Goal: Task Accomplishment & Management: Use online tool/utility

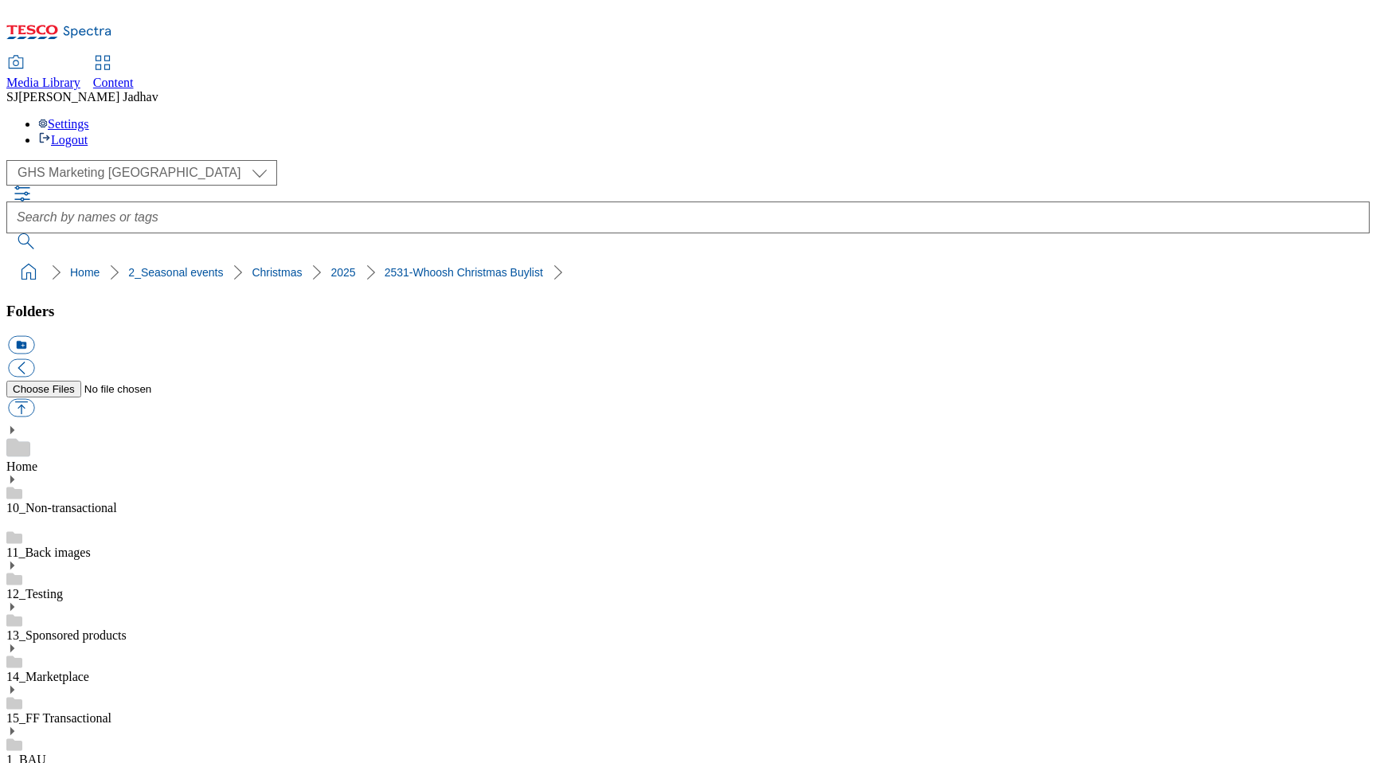
select select "flare-ghs-mktg"
click at [414, 57] on div "Media Library Content" at bounding box center [688, 73] width 1364 height 33
click at [134, 76] on span "Content" at bounding box center [113, 83] width 41 height 14
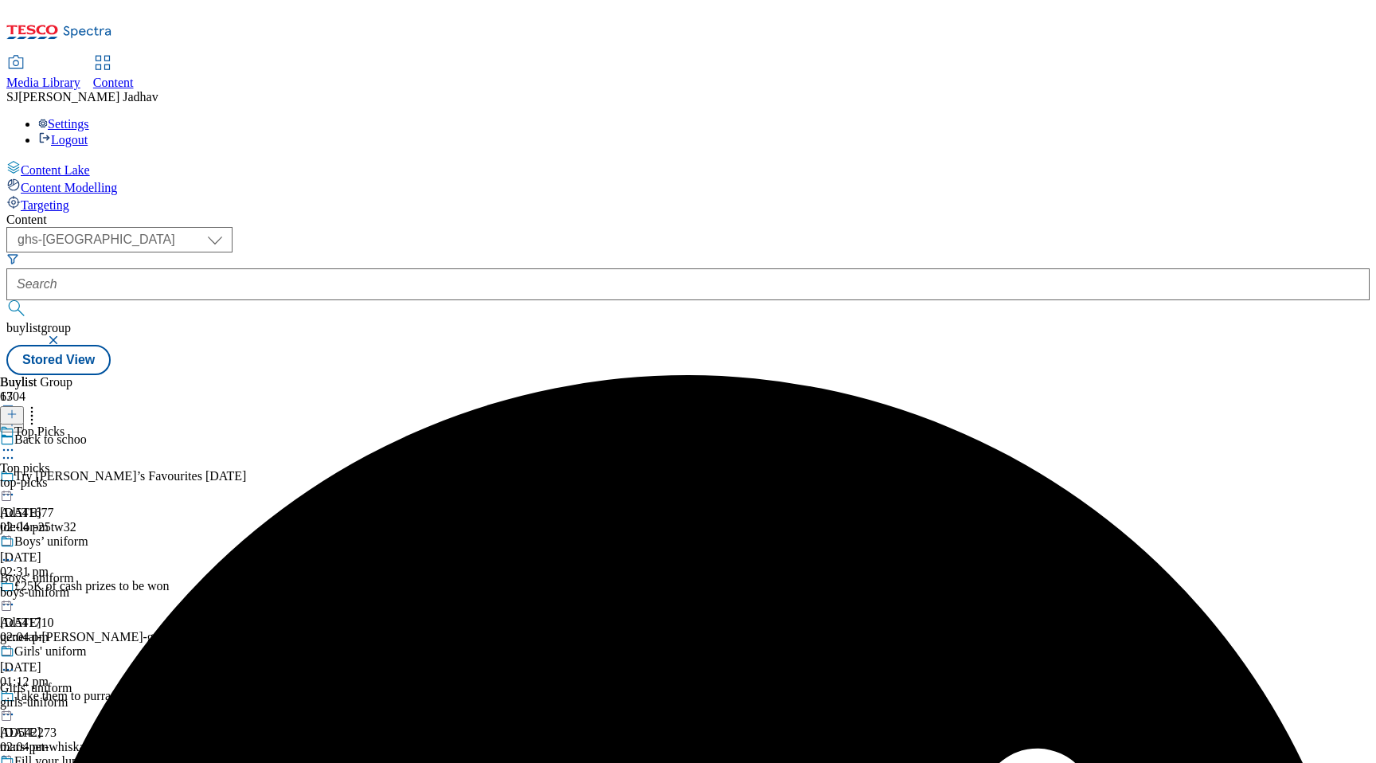
select select "ghs-[GEOGRAPHIC_DATA]"
click at [16, 442] on icon at bounding box center [8, 450] width 16 height 16
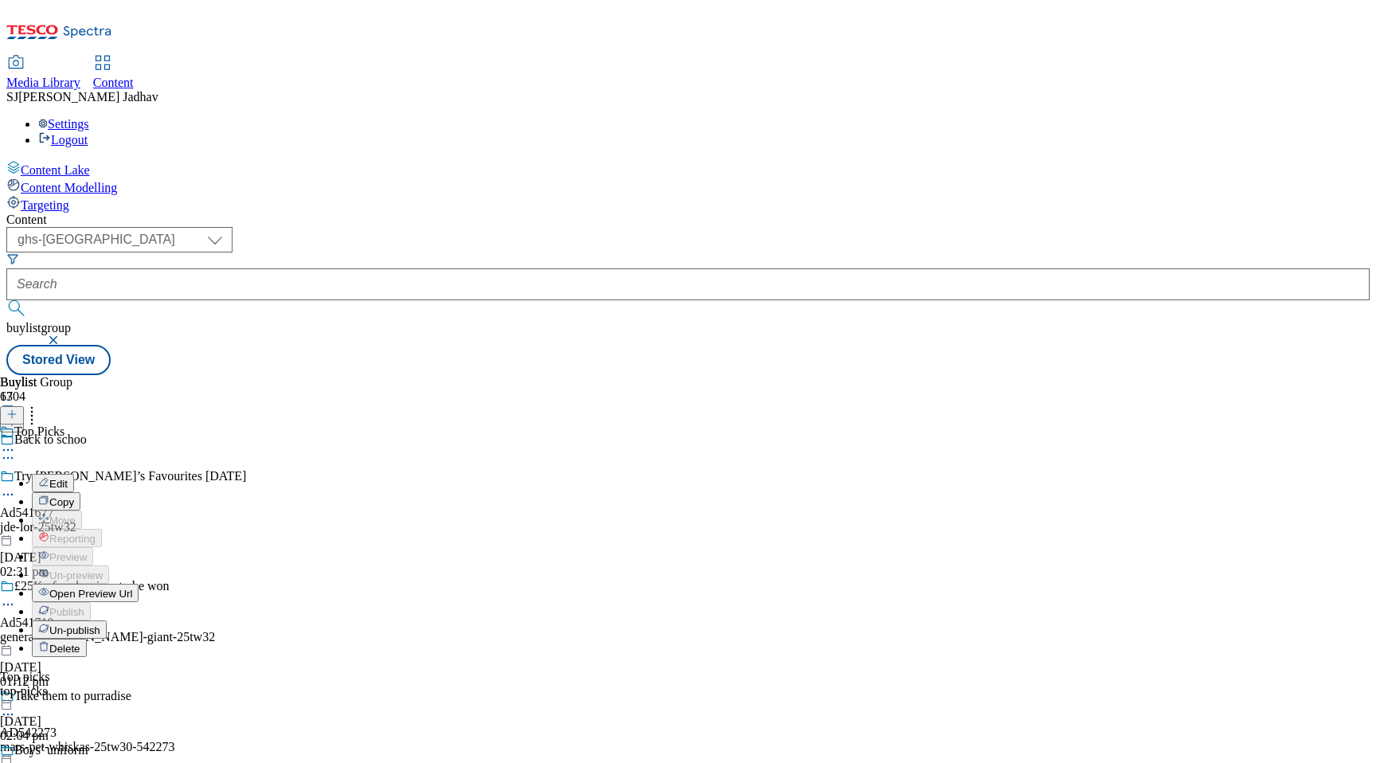
click at [132, 588] on span "Open Preview Url" at bounding box center [90, 594] width 83 height 12
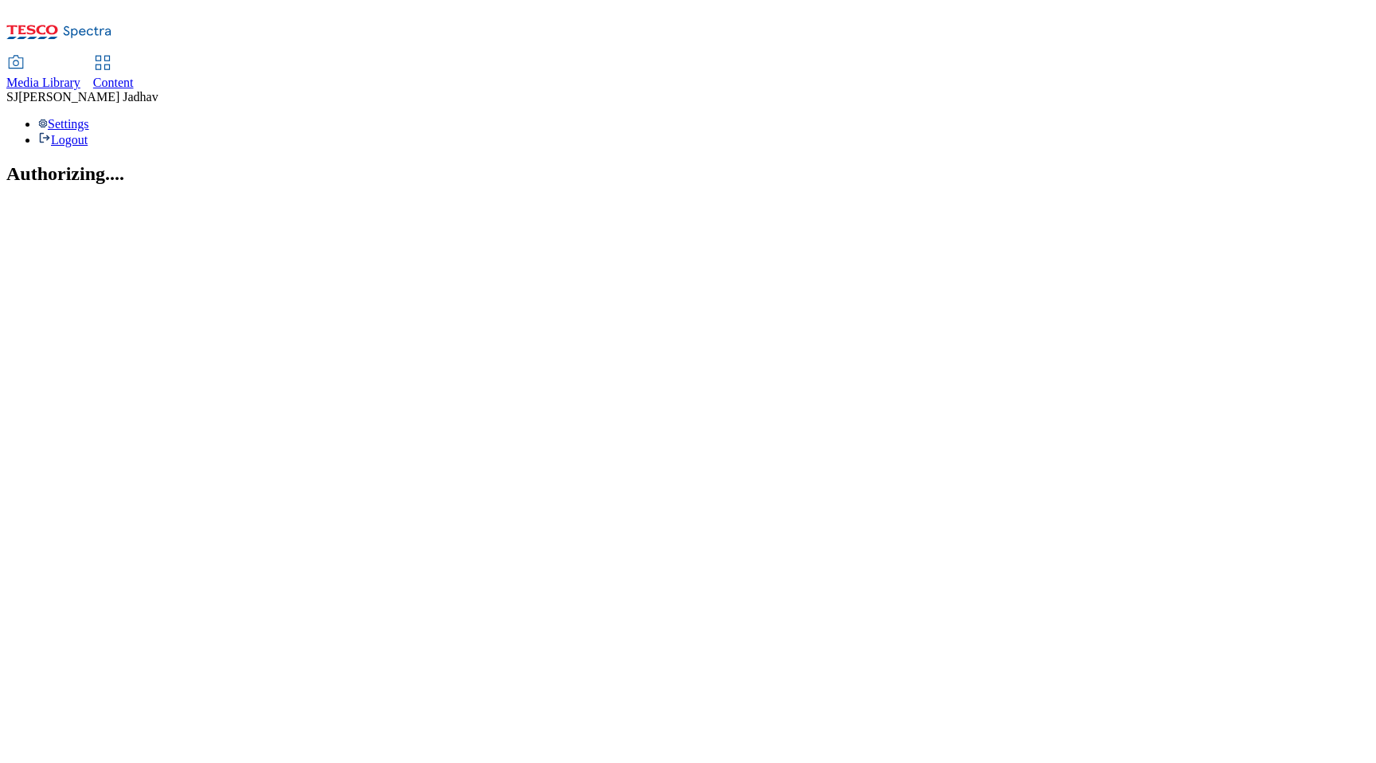
select select "ghs-[GEOGRAPHIC_DATA]"
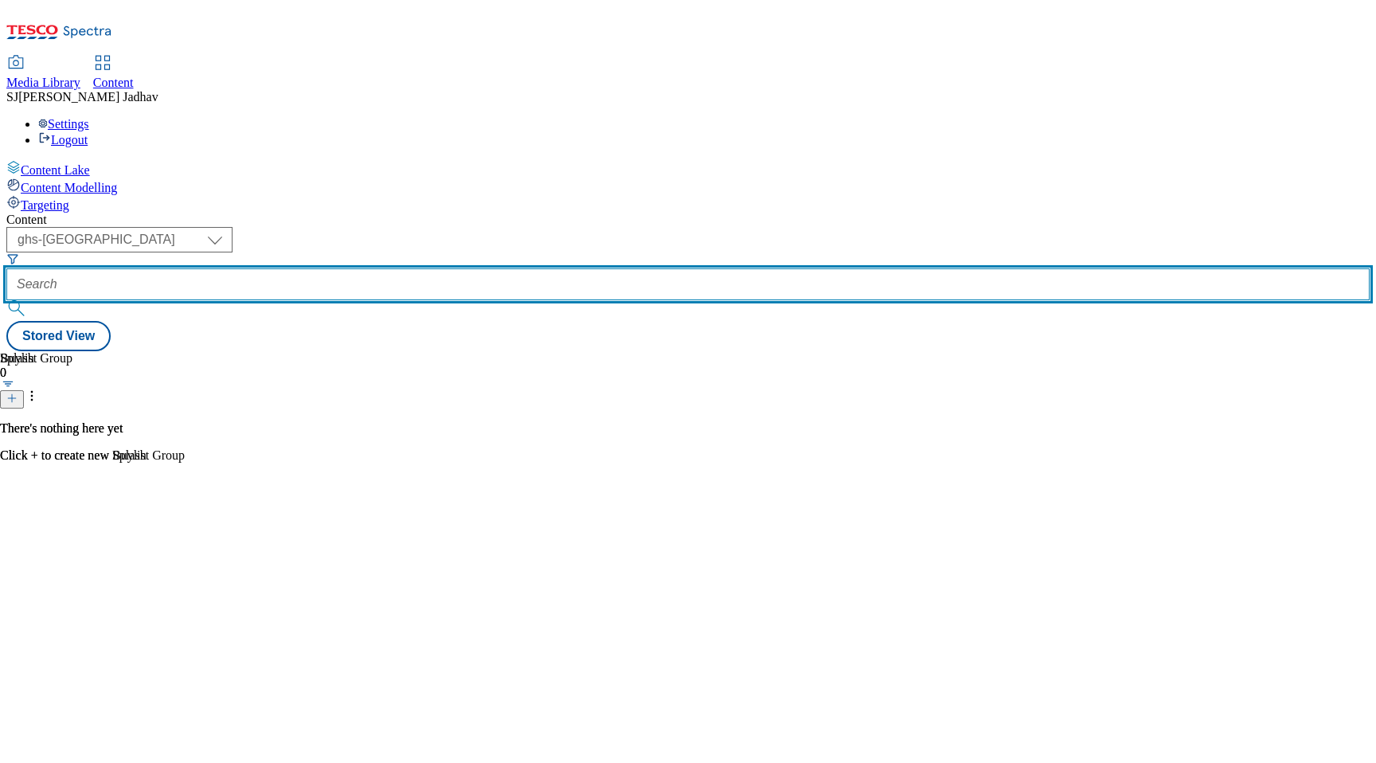
click at [389, 268] on input "text" at bounding box center [688, 284] width 1364 height 32
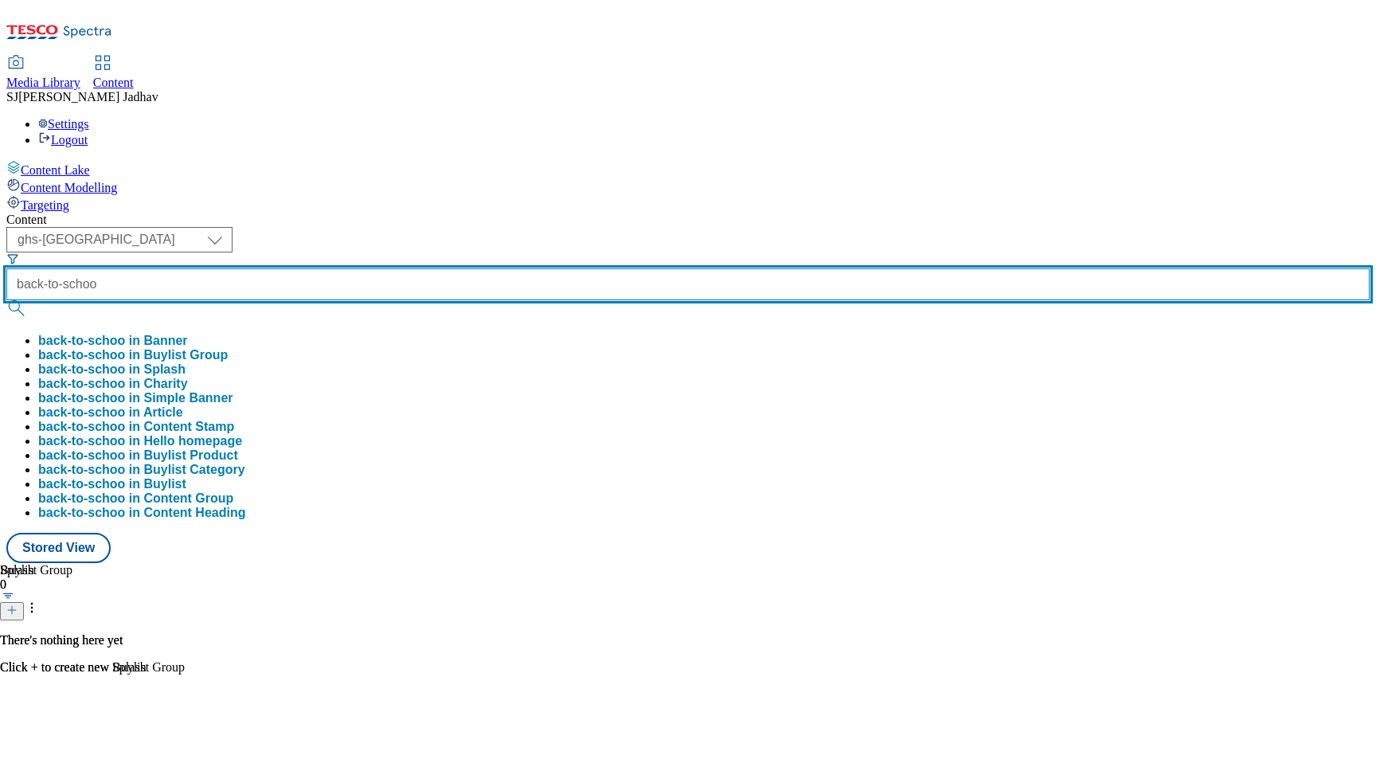
type input "back-to-schoo"
click at [6, 300] on button "submit" at bounding box center [17, 308] width 22 height 16
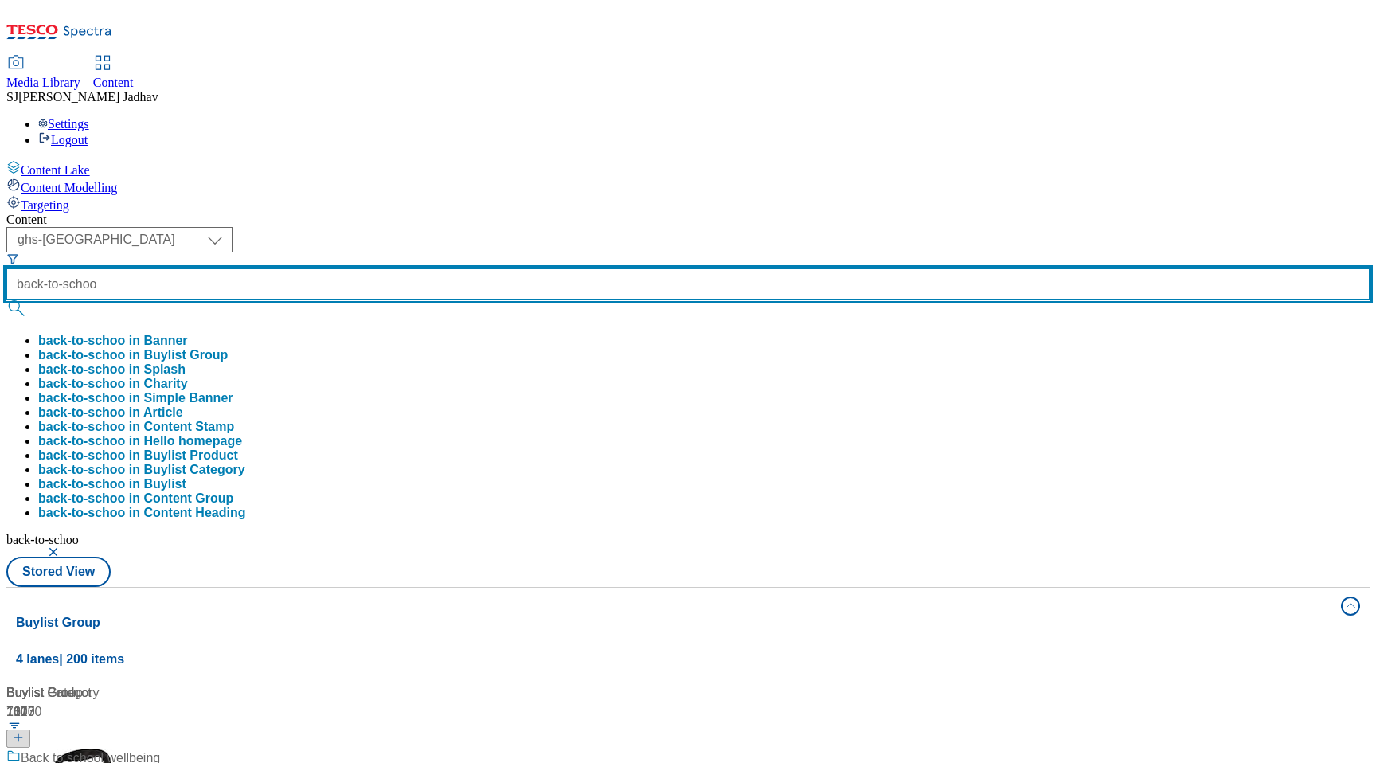
scroll to position [235, 0]
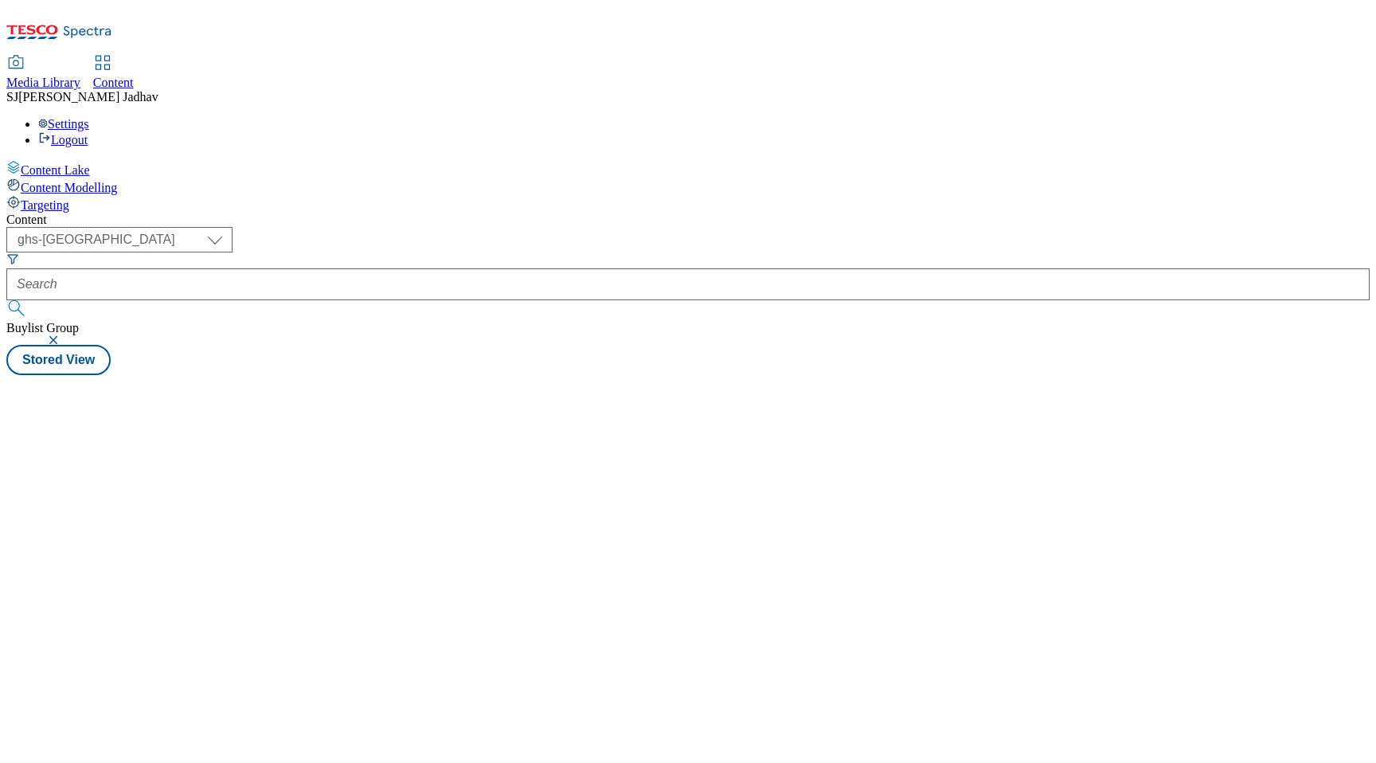
select select "ghs-[GEOGRAPHIC_DATA]"
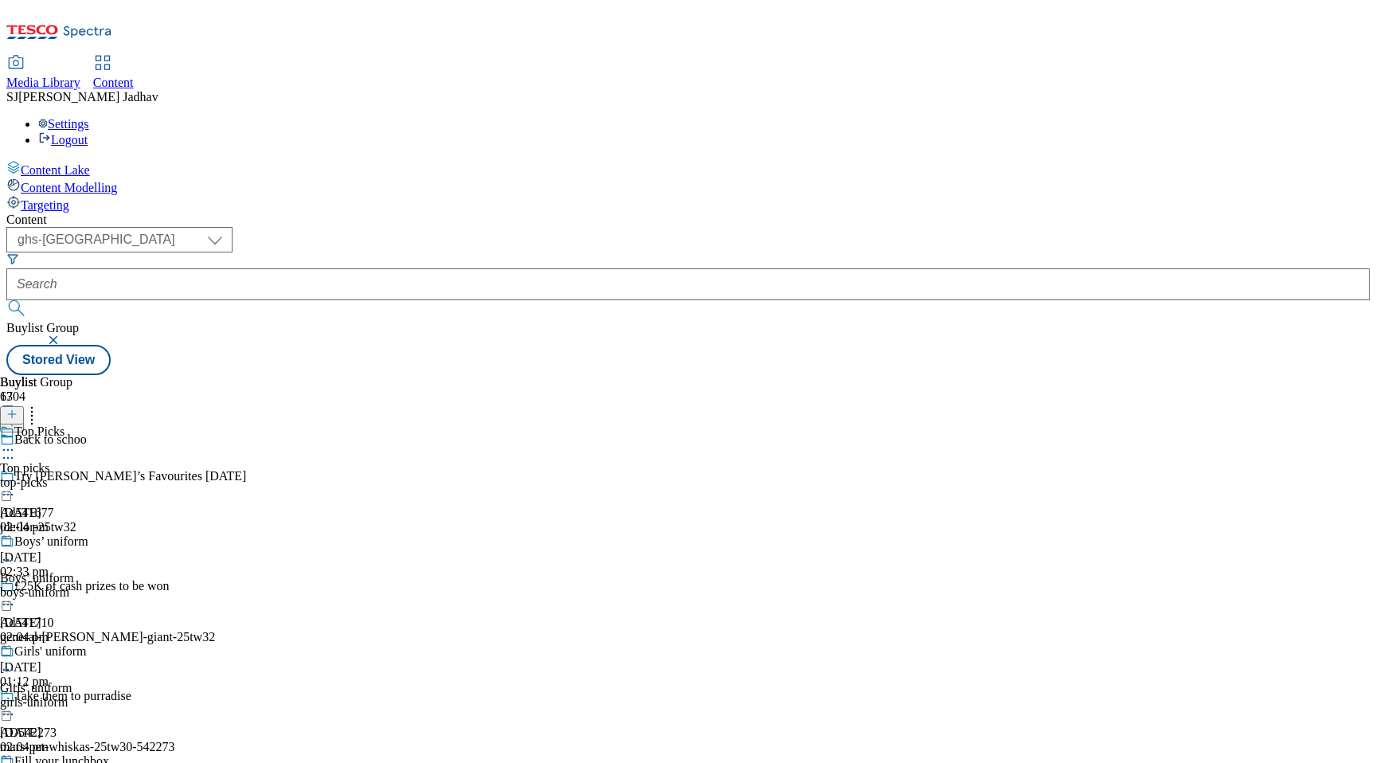
click at [16, 442] on icon at bounding box center [8, 450] width 16 height 16
click at [174, 585] on div "boys-uniform" at bounding box center [87, 592] width 174 height 14
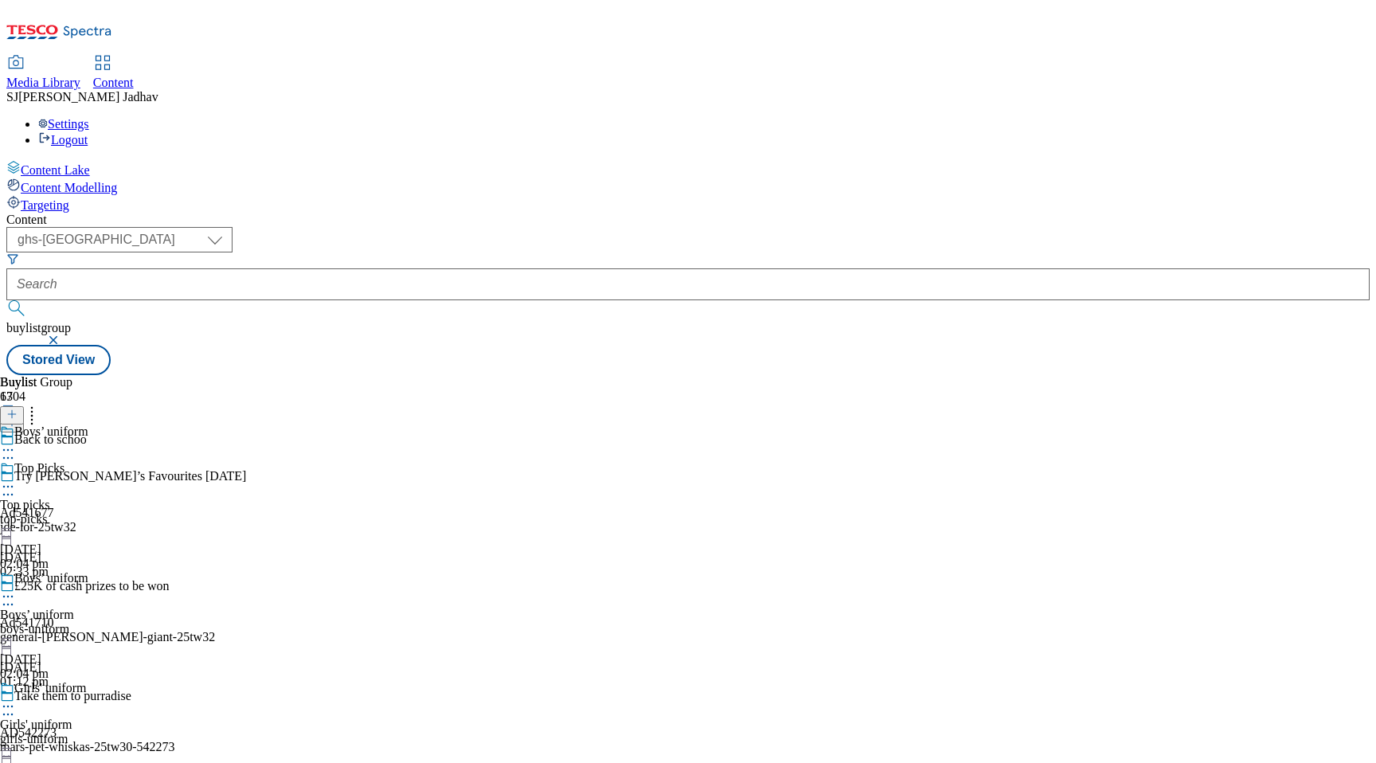
click at [16, 589] on icon at bounding box center [8, 597] width 16 height 16
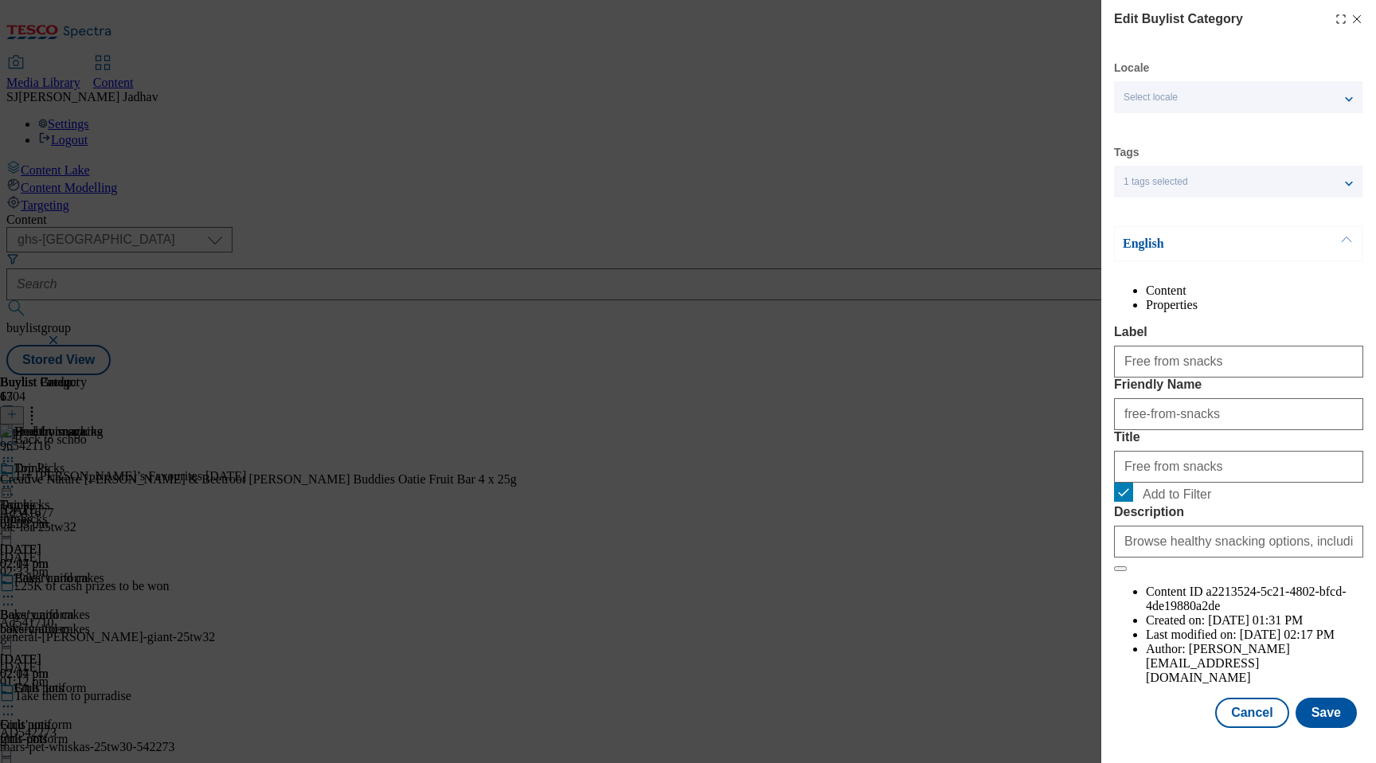
scroll to position [21, 0]
click at [1260, 722] on button "Cancel" at bounding box center [1251, 713] width 73 height 30
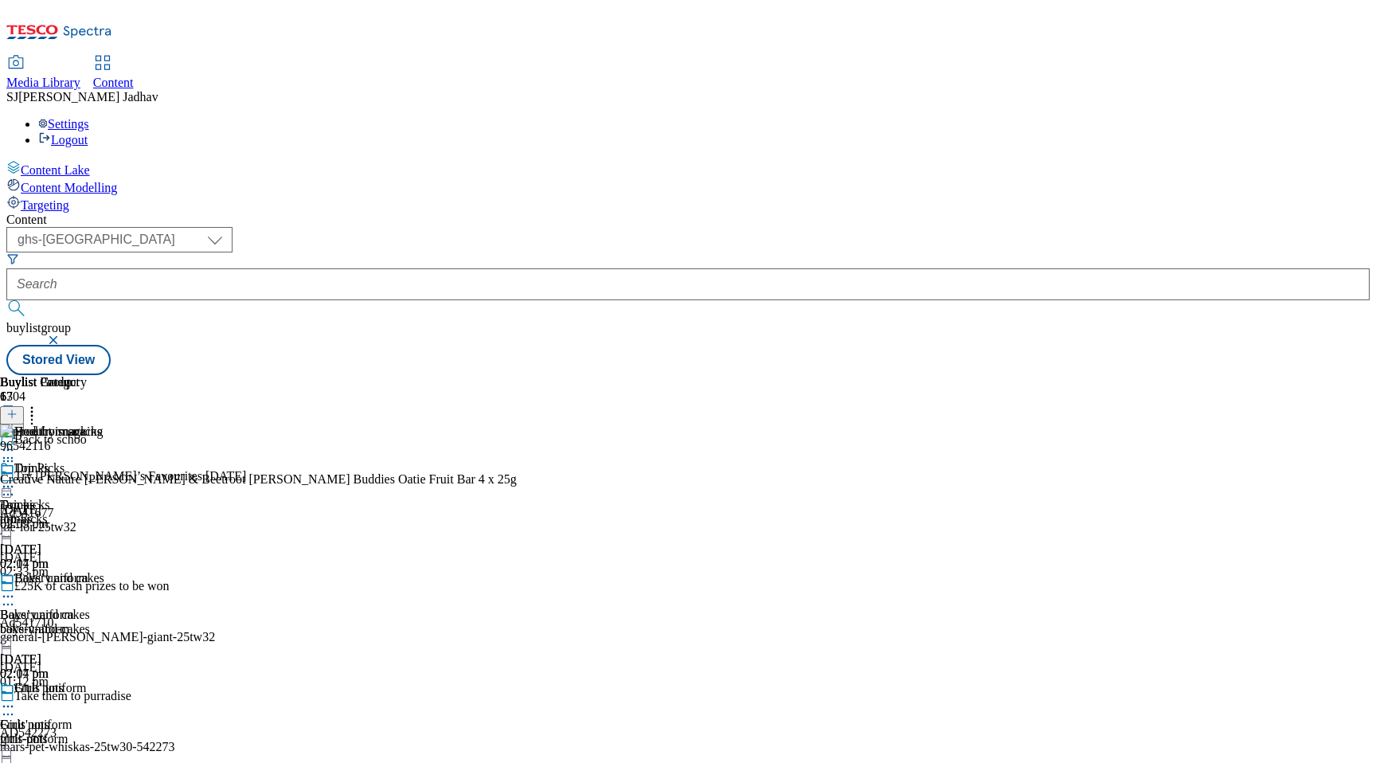
scroll to position [173, 0]
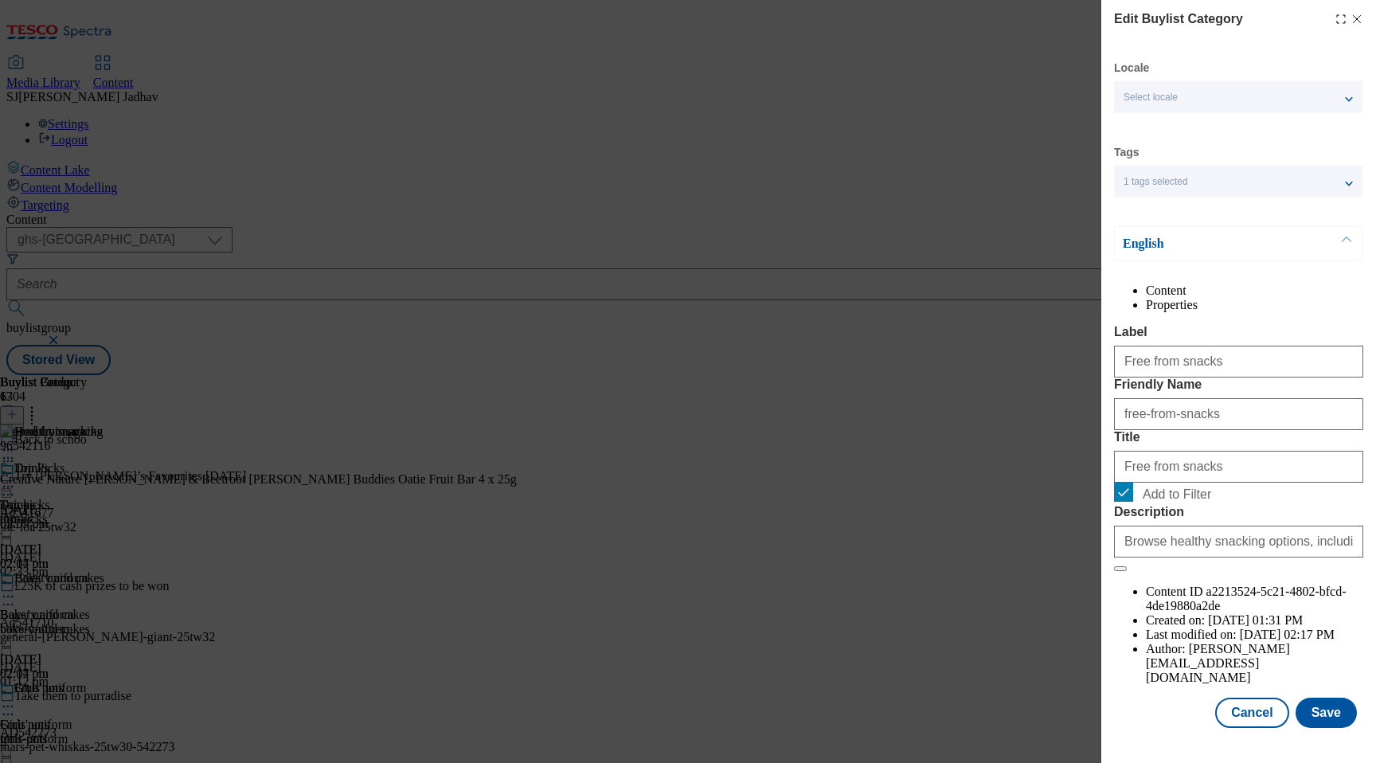
scroll to position [21, 0]
click at [1326, 728] on button "Save" at bounding box center [1326, 713] width 61 height 30
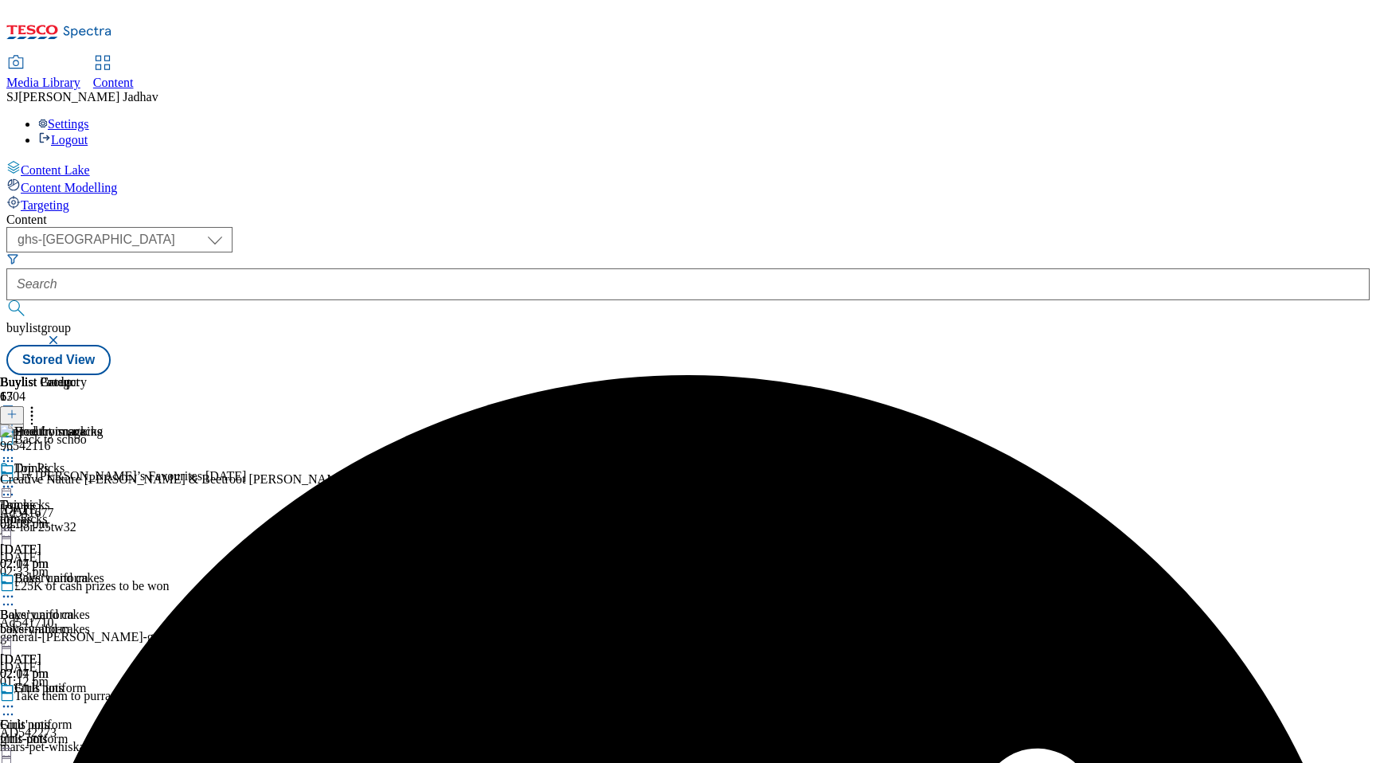
click at [16, 442] on icon at bounding box center [8, 450] width 16 height 16
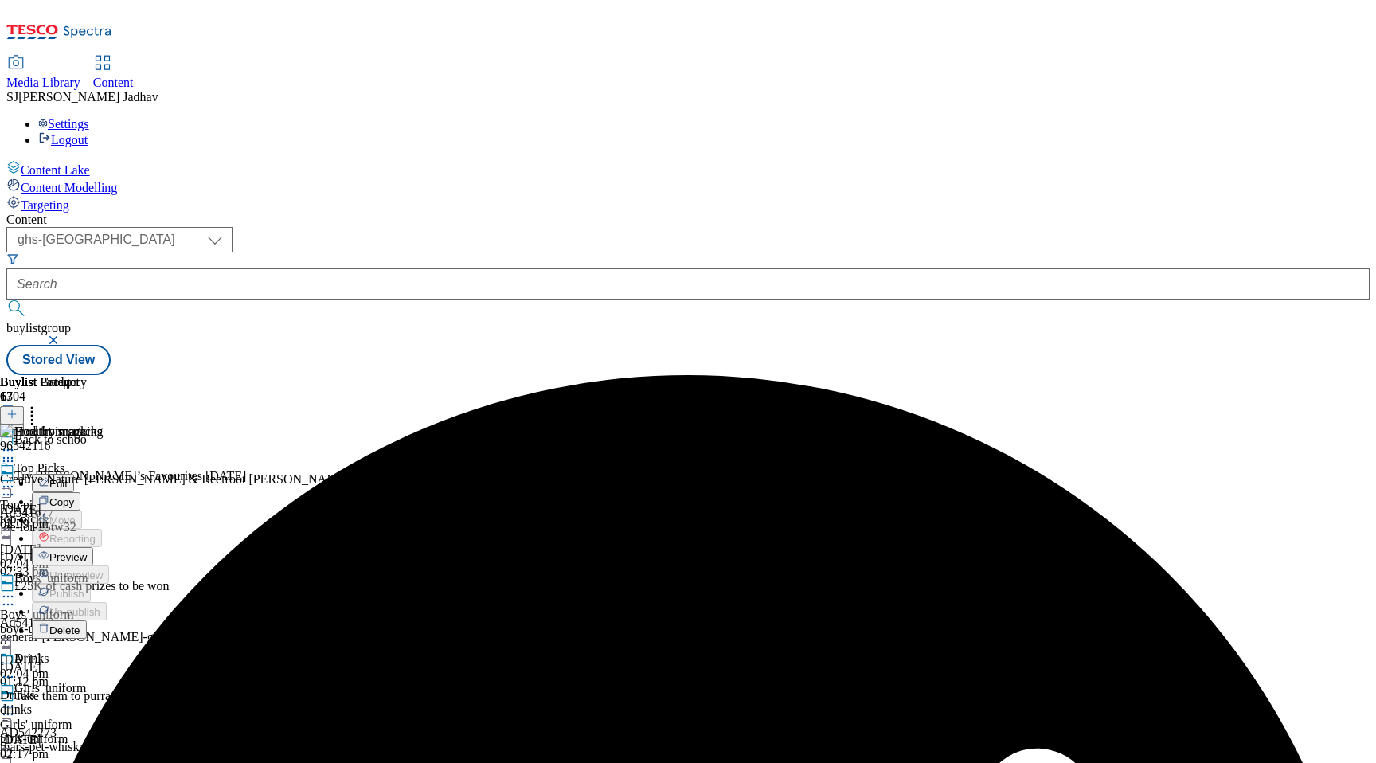
click at [87, 551] on span "Preview" at bounding box center [67, 557] width 37 height 12
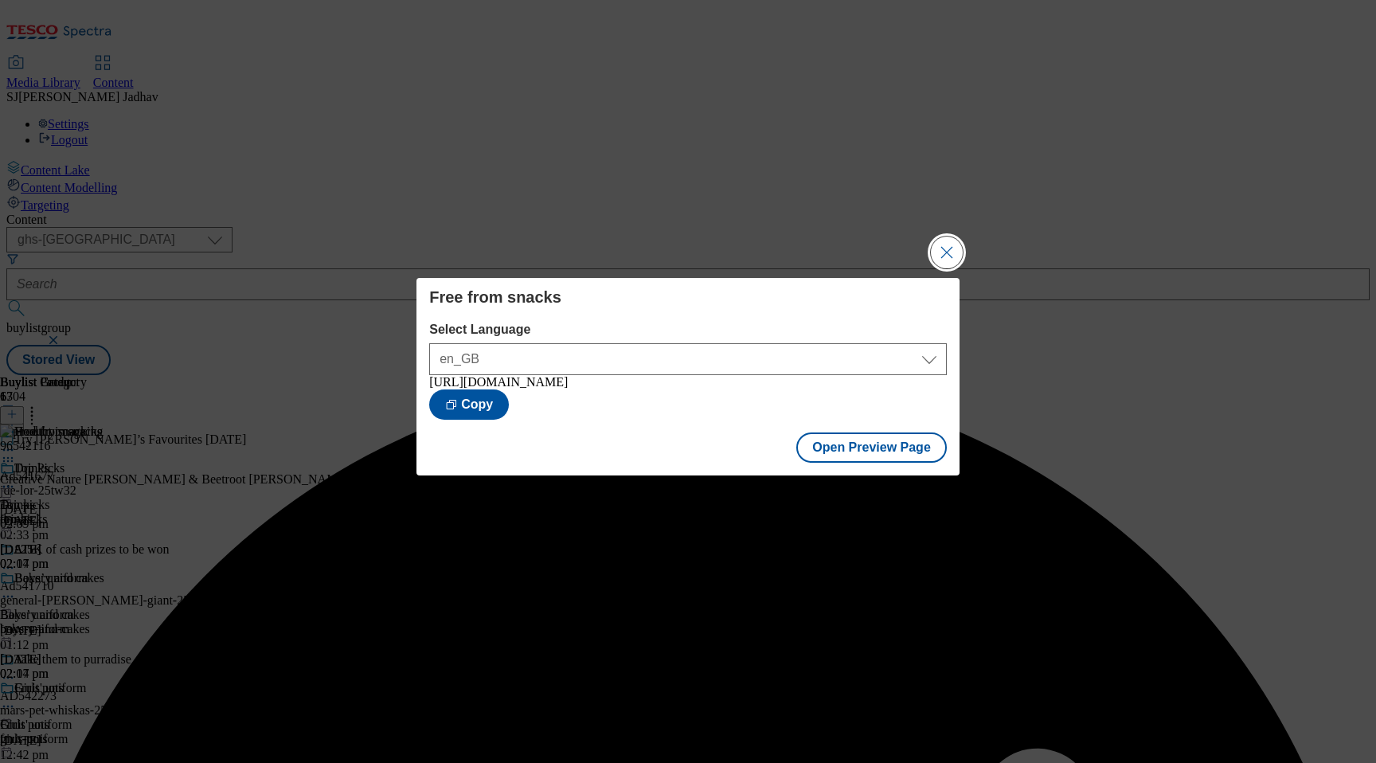
click at [952, 241] on button "Close Modal" at bounding box center [947, 253] width 32 height 32
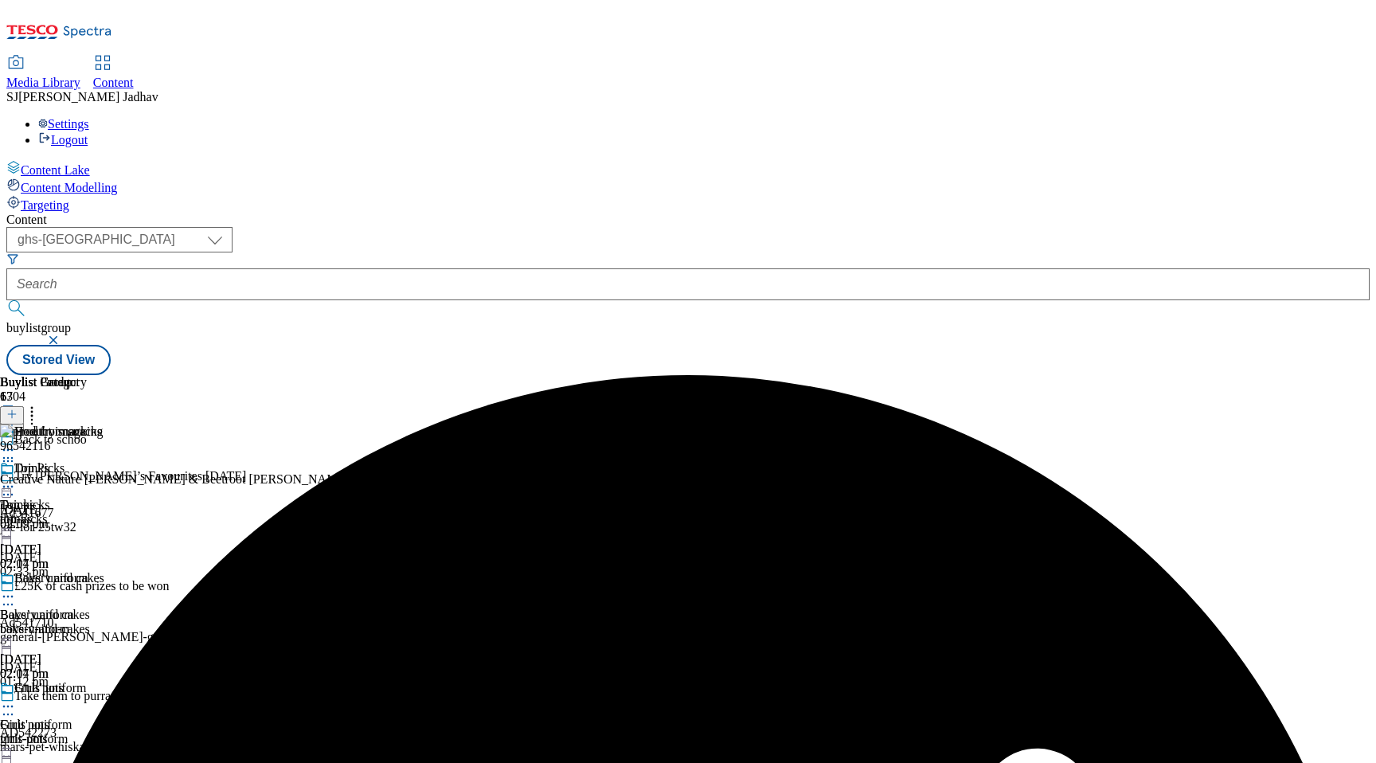
click at [16, 442] on icon at bounding box center [8, 450] width 16 height 16
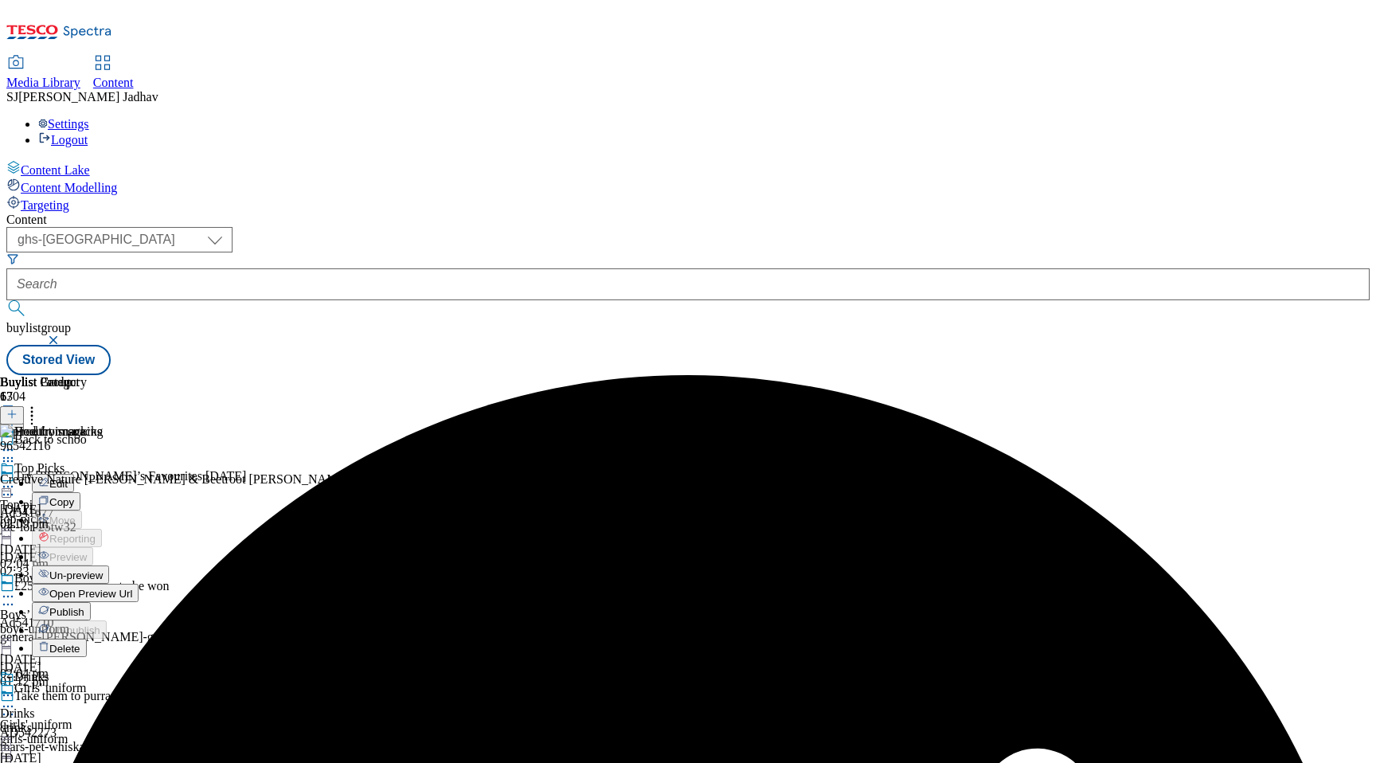
click at [84, 606] on span "Publish" at bounding box center [66, 612] width 35 height 12
